Goal: Find specific page/section: Find specific page/section

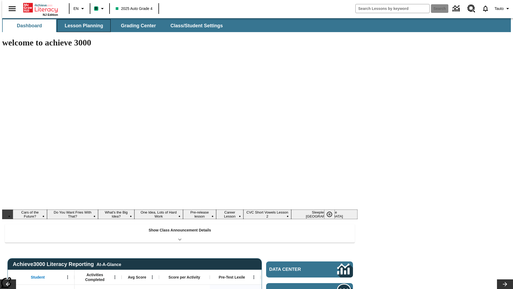
click at [82, 26] on button "Lesson Planning" at bounding box center [83, 25] width 53 height 13
